Goal: Information Seeking & Learning: Learn about a topic

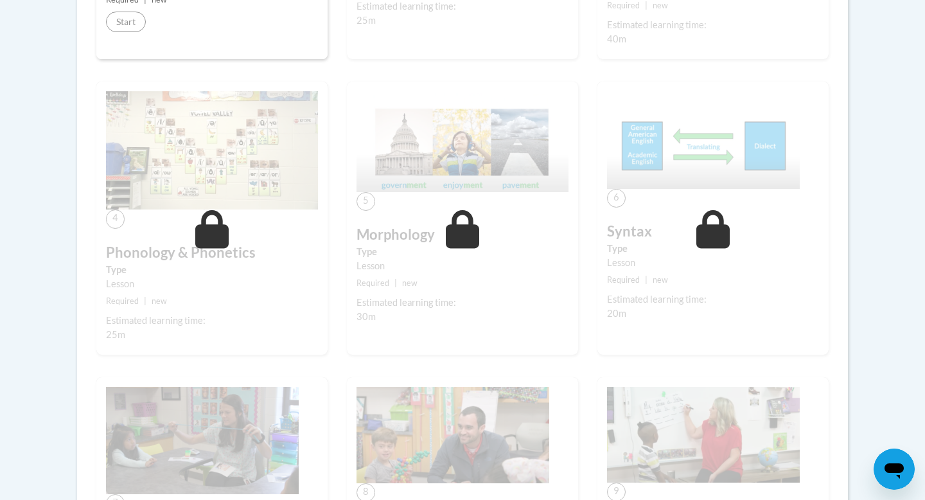
scroll to position [637, 0]
click at [709, 261] on div "Lesson" at bounding box center [713, 261] width 212 height 14
click at [695, 202] on div "6 Syntax Type Lesson Required | new Estimated learning time: 20m Start Details …" at bounding box center [713, 216] width 231 height 273
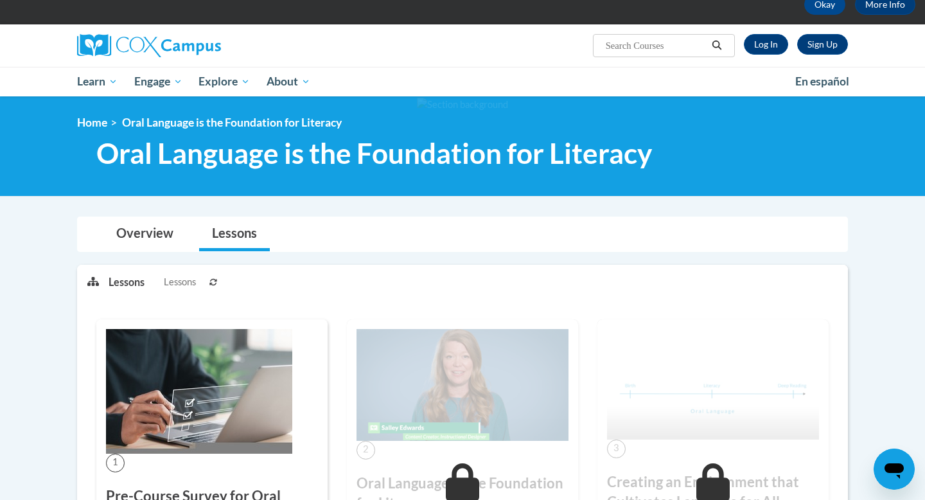
scroll to position [0, 0]
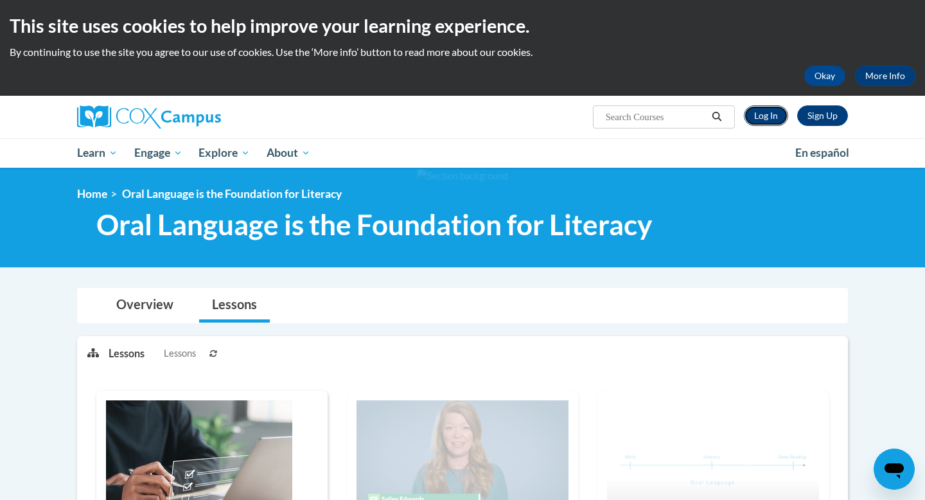
click at [772, 117] on link "Log In" at bounding box center [766, 115] width 44 height 21
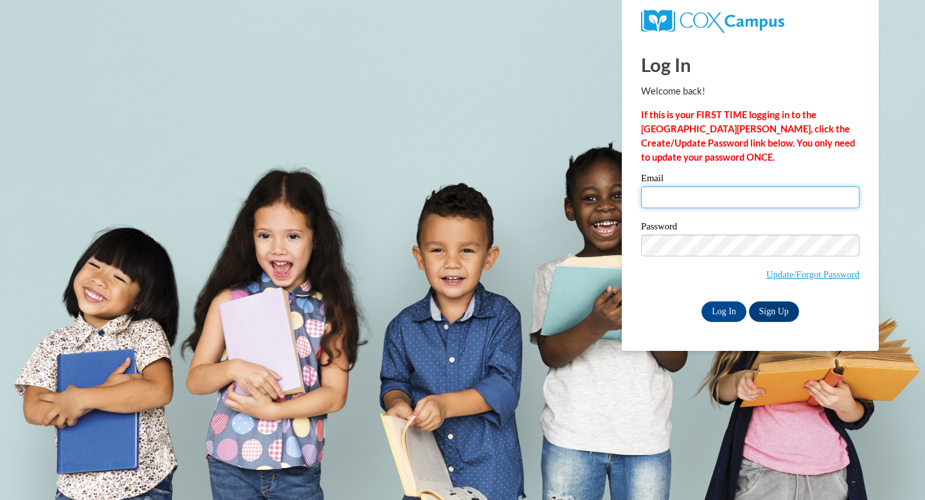
click at [736, 208] on input "Email" at bounding box center [750, 197] width 218 height 22
type input "emmiegkeys@gmail.com"
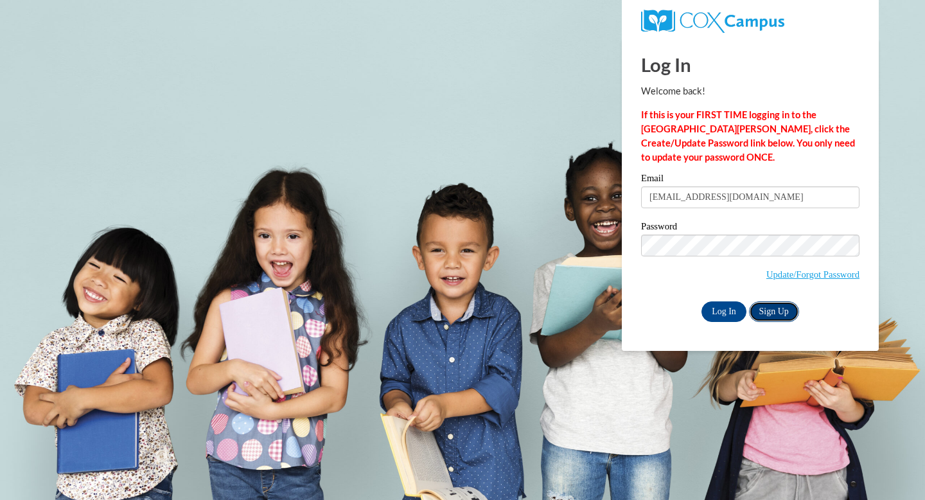
click at [775, 304] on link "Sign Up" at bounding box center [774, 311] width 50 height 21
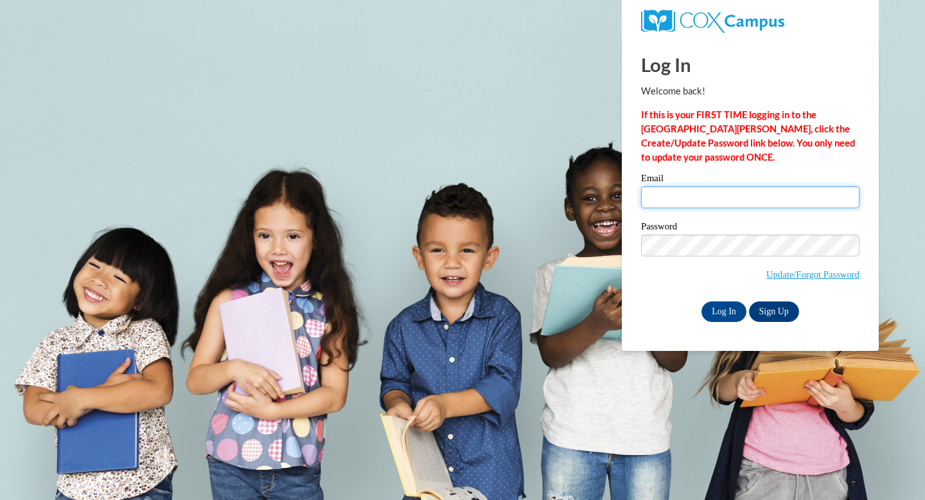
click at [690, 190] on input "Email" at bounding box center [750, 197] width 218 height 22
type input "[EMAIL_ADDRESS][DOMAIN_NAME]"
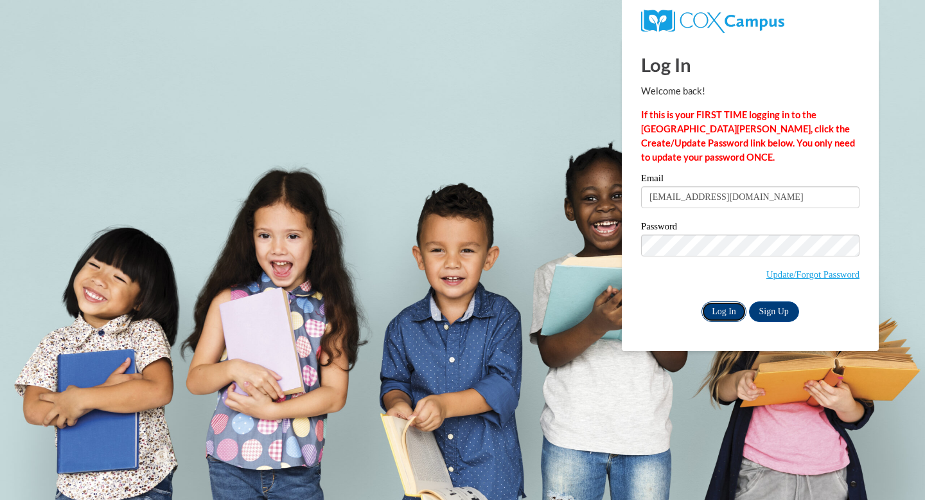
click at [714, 315] on input "Log In" at bounding box center [724, 311] width 45 height 21
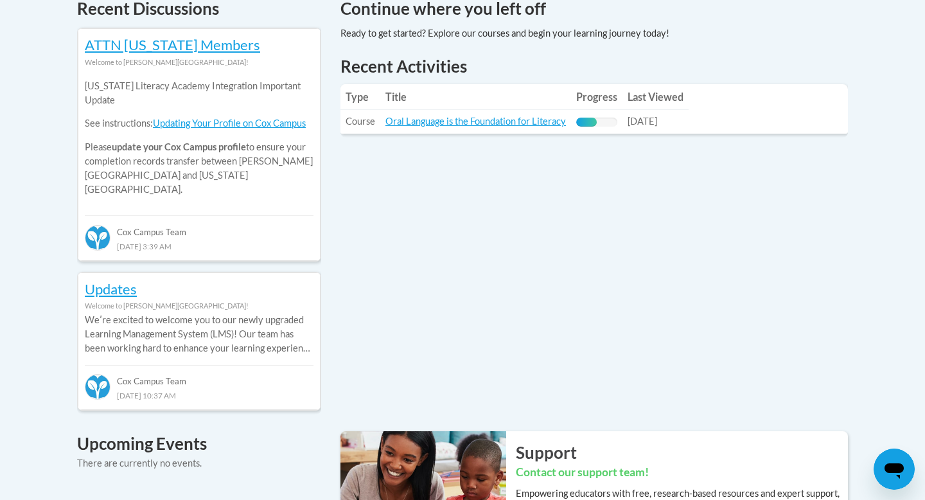
scroll to position [576, 0]
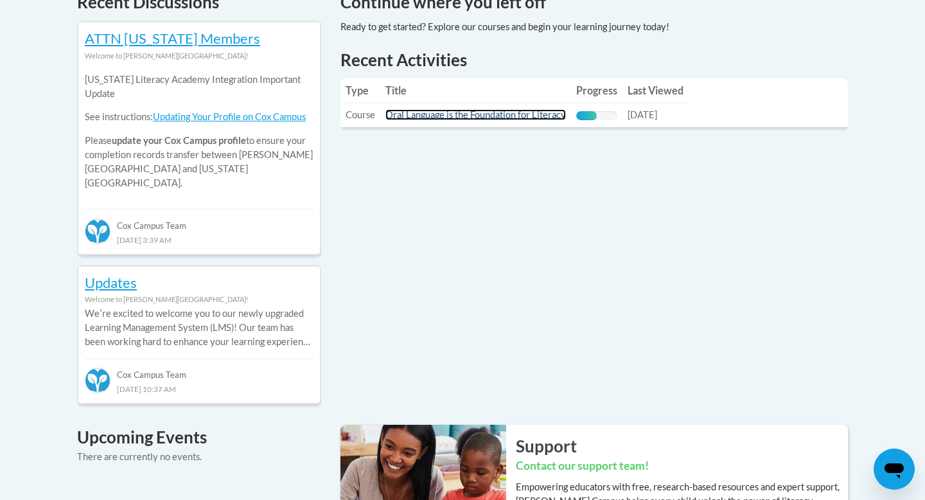
click at [514, 116] on link "Oral Language is the Foundation for Literacy" at bounding box center [476, 114] width 181 height 11
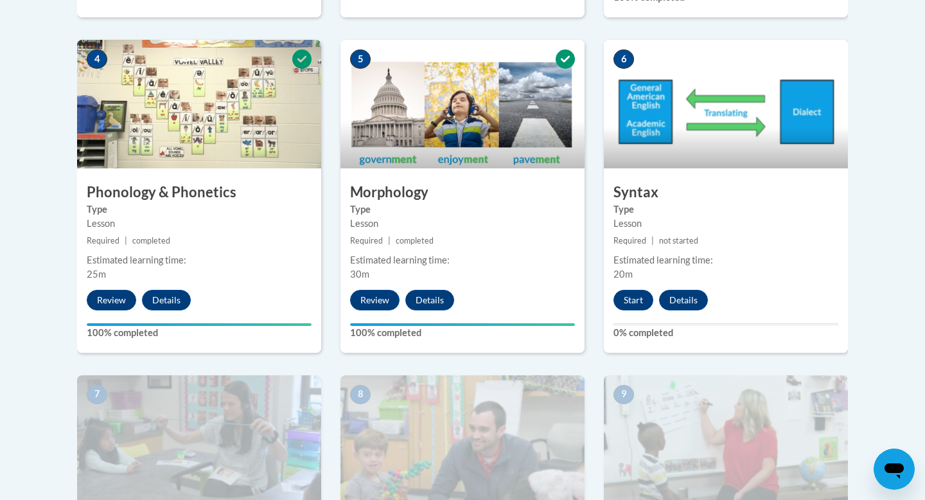
scroll to position [779, 0]
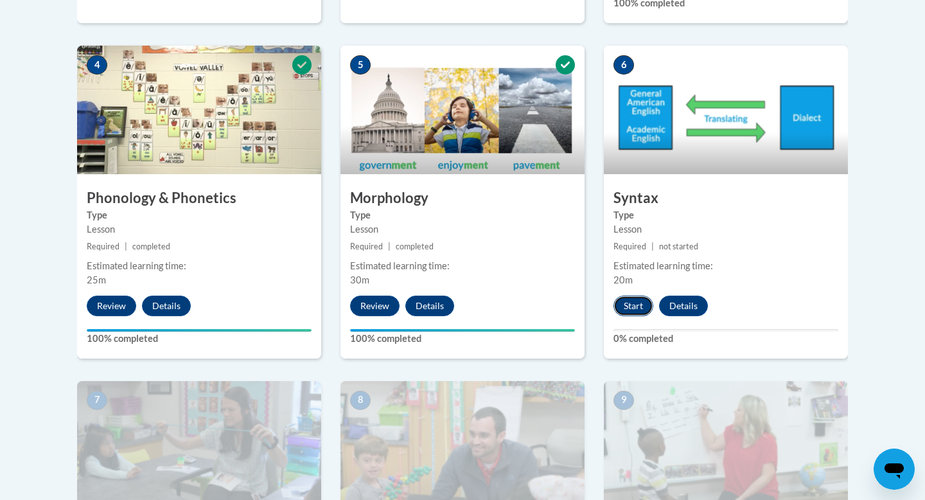
click at [630, 297] on button "Start" at bounding box center [634, 306] width 40 height 21
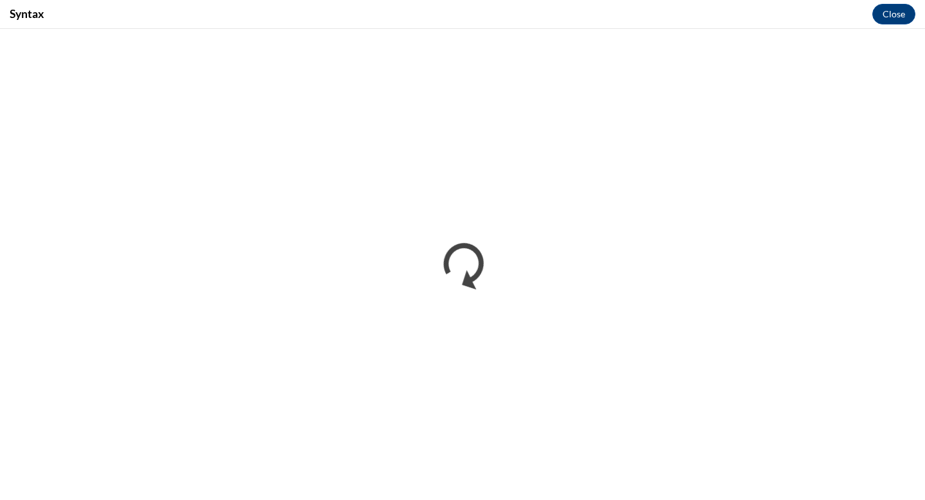
scroll to position [0, 0]
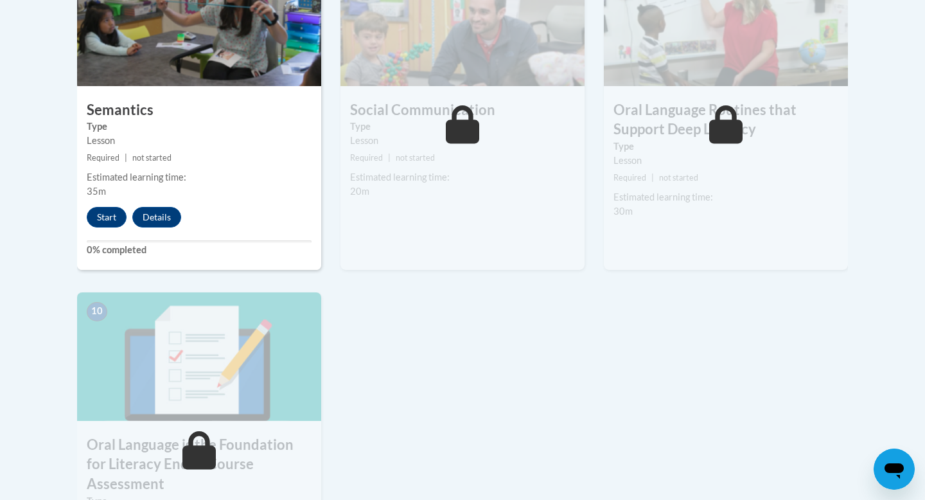
scroll to position [1215, 0]
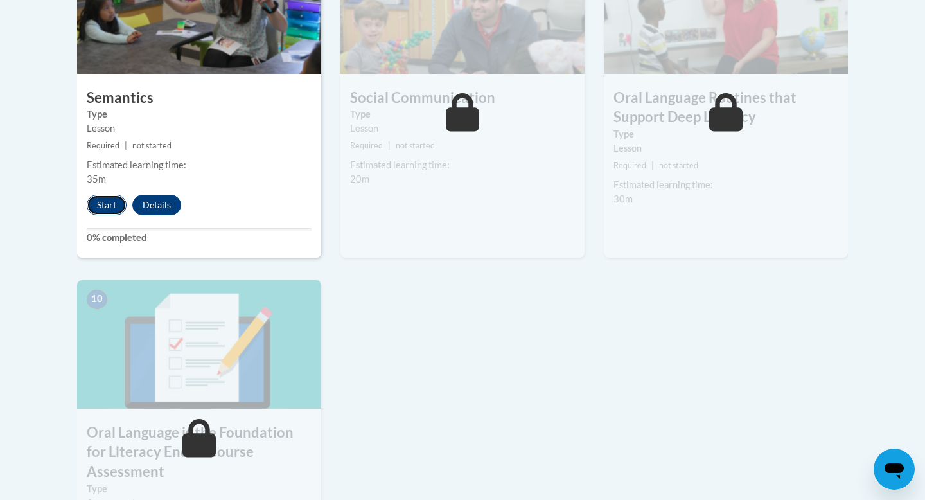
click at [98, 202] on button "Start" at bounding box center [107, 205] width 40 height 21
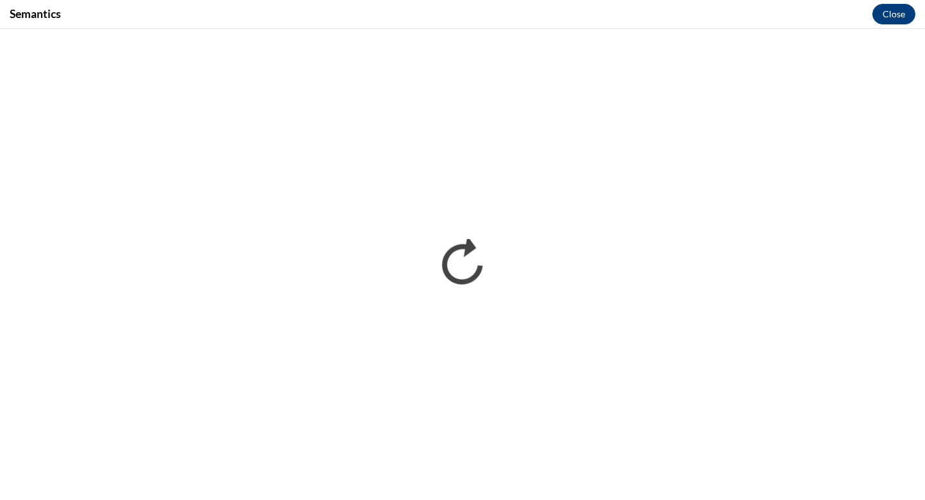
scroll to position [0, 0]
